Goal: Book appointment/travel/reservation

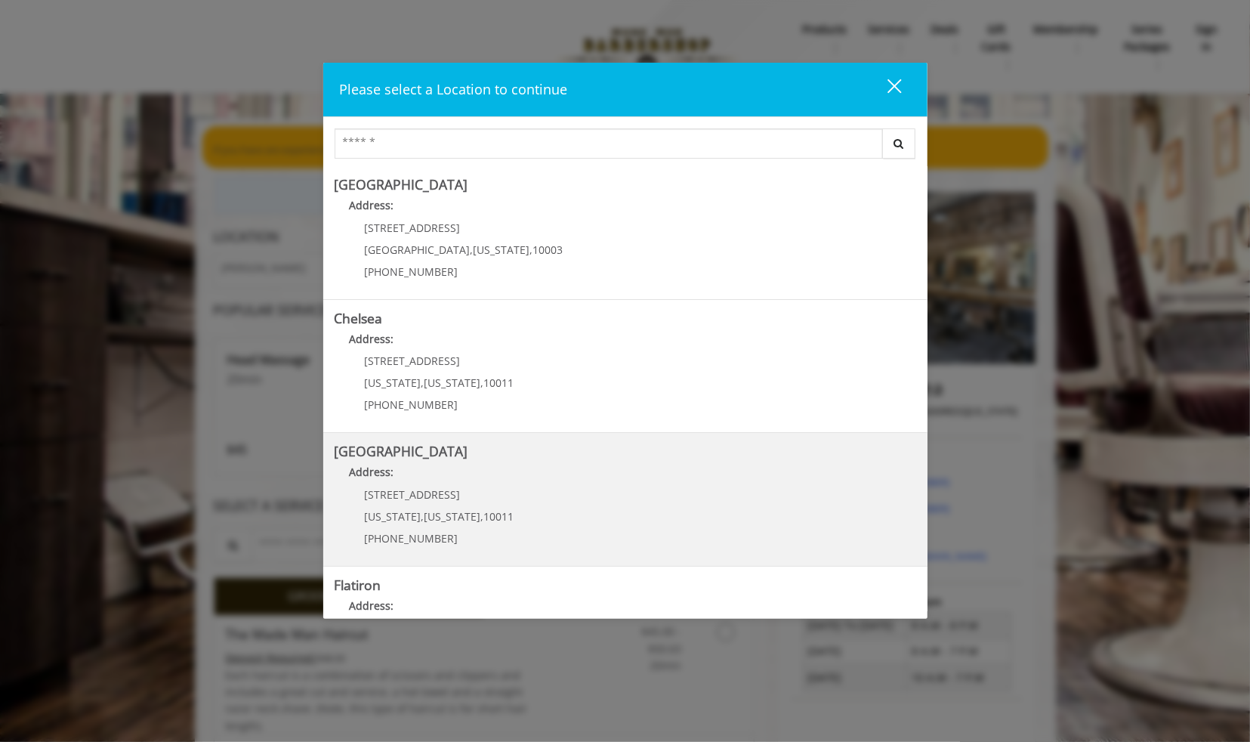
click at [588, 517] on Street "[GEOGRAPHIC_DATA] Address: [STREET_ADDRESS][US_STATE][US_STATE] (646) 850-0041" at bounding box center [626, 499] width 582 height 110
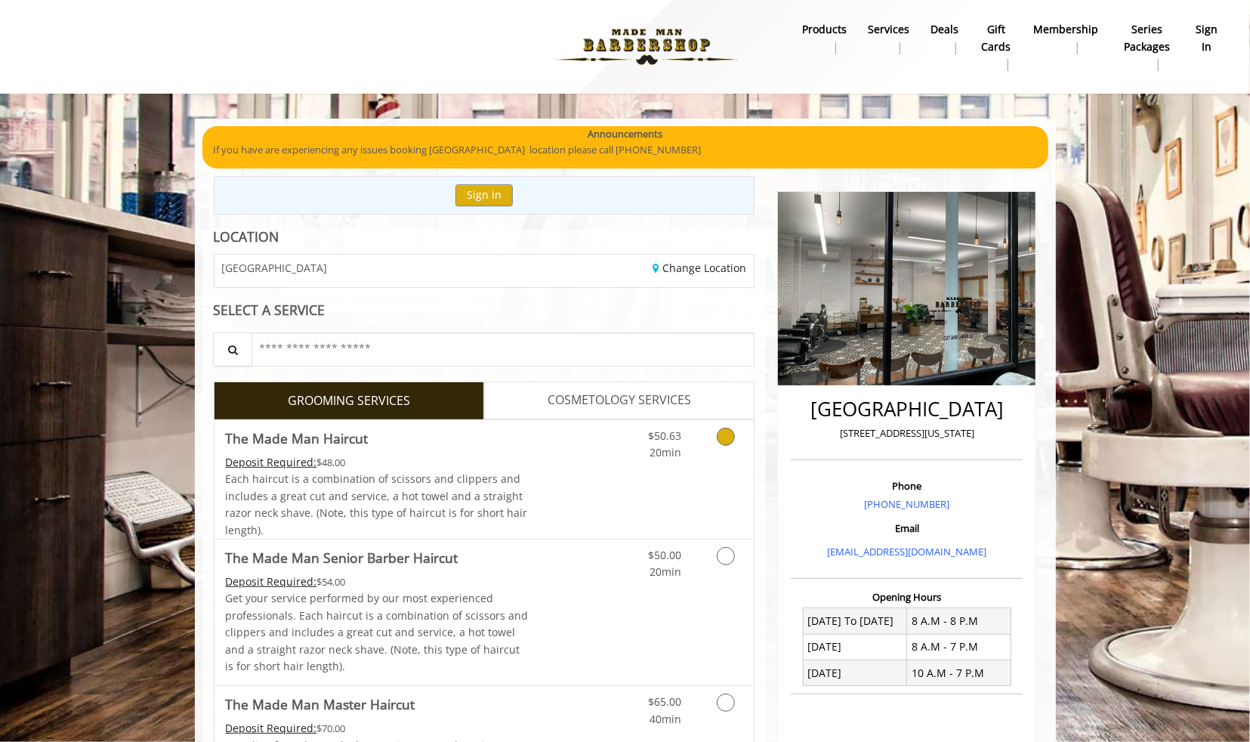
click at [720, 446] on icon "Grooming services" at bounding box center [726, 436] width 18 height 18
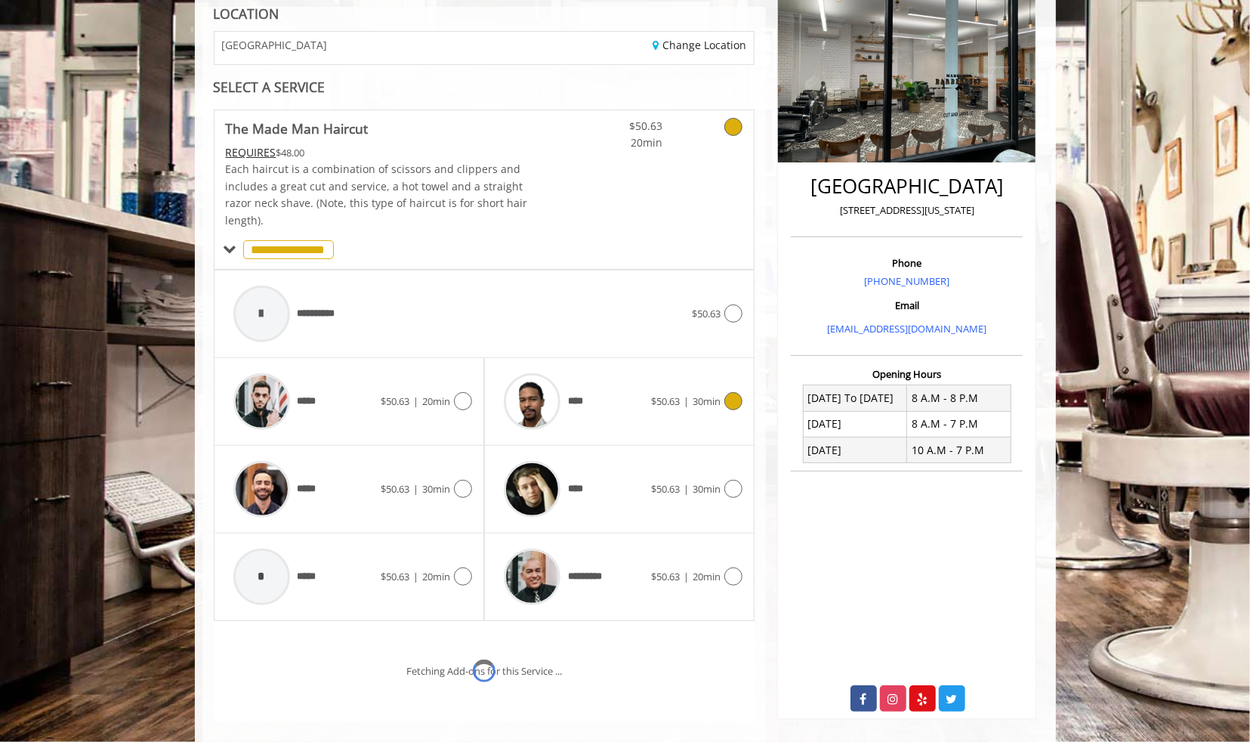
scroll to position [360, 0]
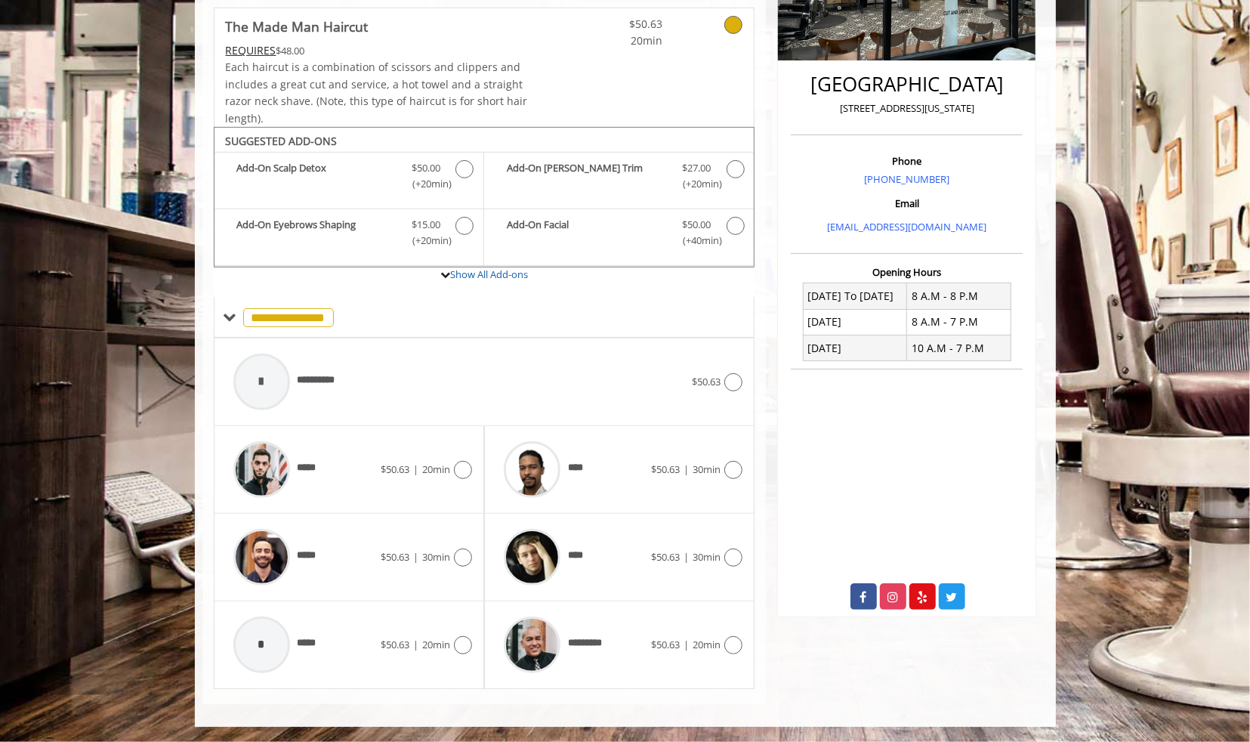
drag, startPoint x: 1038, startPoint y: 89, endPoint x: 1042, endPoint y: 270, distance: 181.3
click at [1042, 270] on div "[GEOGRAPHIC_DATA] [STREET_ADDRESS][US_STATE] Phone [PHONE_NUMBER] Email [EMAIL_…" at bounding box center [907, 277] width 282 height 853
click at [865, 665] on div "[GEOGRAPHIC_DATA] [STREET_ADDRESS][US_STATE] Phone [PHONE_NUMBER] Email [EMAIL_…" at bounding box center [907, 277] width 282 height 853
click at [735, 647] on icon at bounding box center [733, 645] width 18 height 18
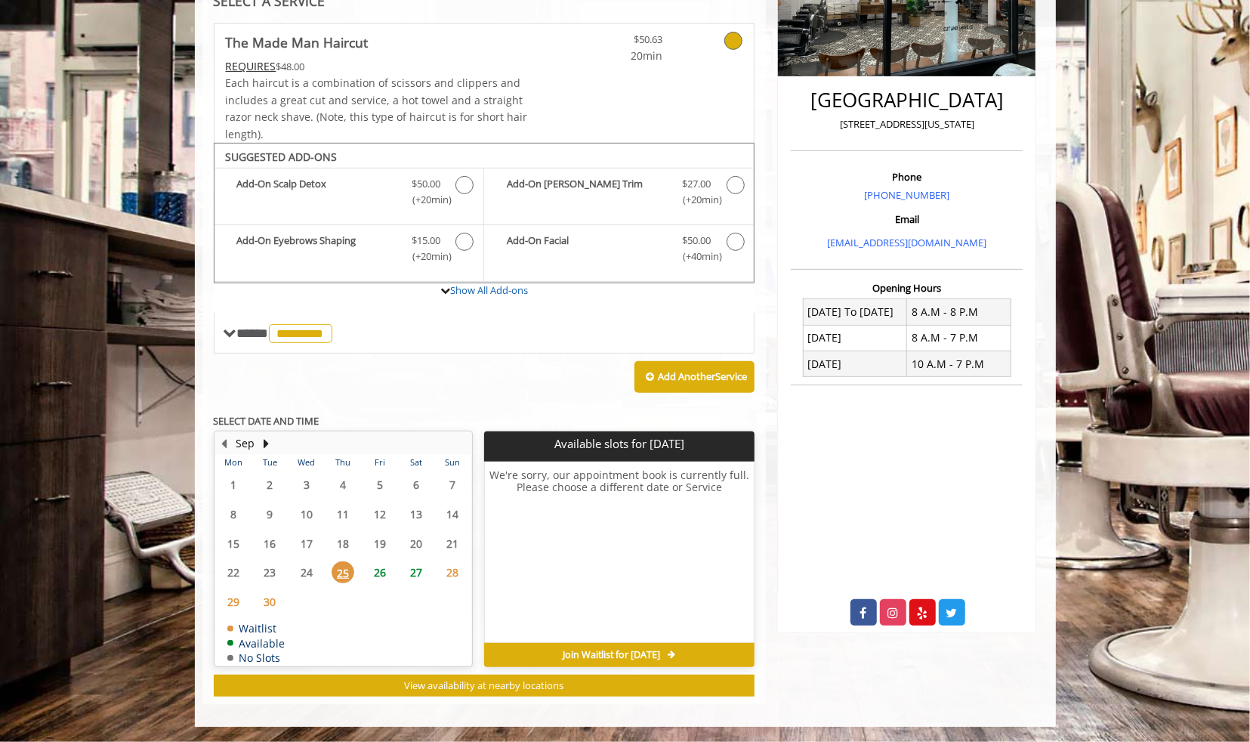
scroll to position [355, 0]
click at [383, 567] on span "26" at bounding box center [380, 572] width 23 height 22
